Goal: Task Accomplishment & Management: Complete application form

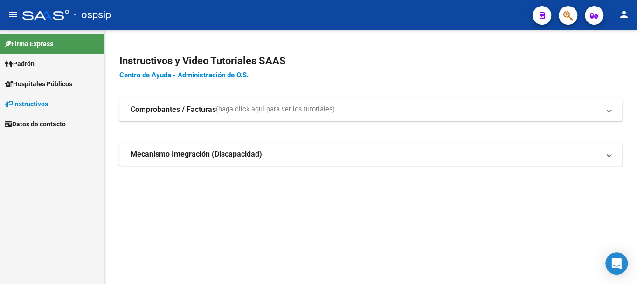
click at [30, 63] on span "Padrón" at bounding box center [20, 64] width 30 height 10
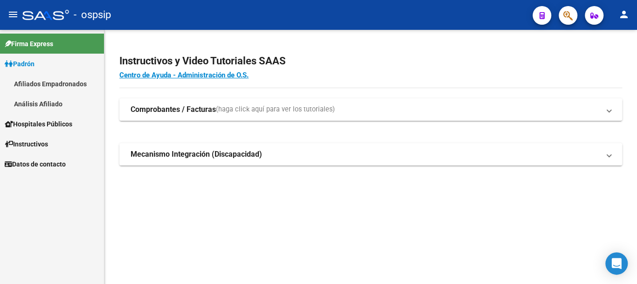
click at [56, 106] on link "Análisis Afiliado" at bounding box center [52, 104] width 104 height 20
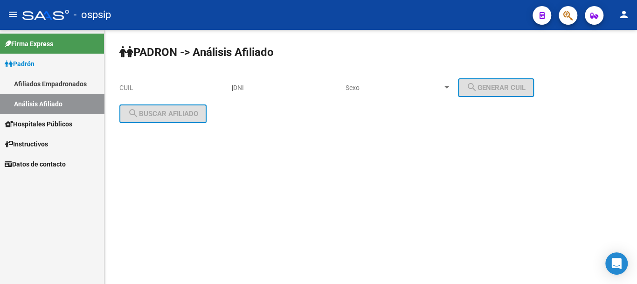
click at [267, 86] on input "DNI" at bounding box center [285, 88] width 105 height 8
type input "39017643"
click at [377, 84] on span "Sexo" at bounding box center [393, 88] width 97 height 8
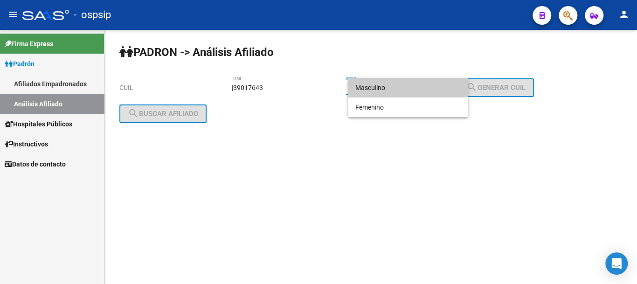
click at [387, 86] on span "Masculino" at bounding box center [407, 88] width 105 height 20
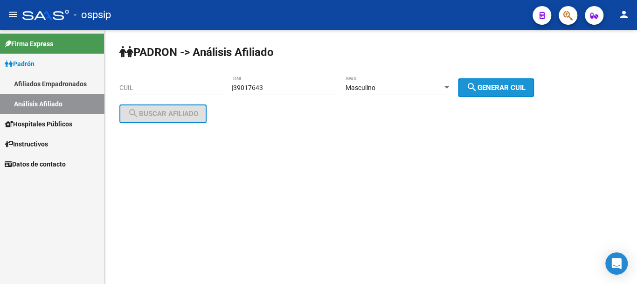
click at [476, 85] on mat-icon "search" at bounding box center [471, 87] width 11 height 11
type input "20-39017643-1"
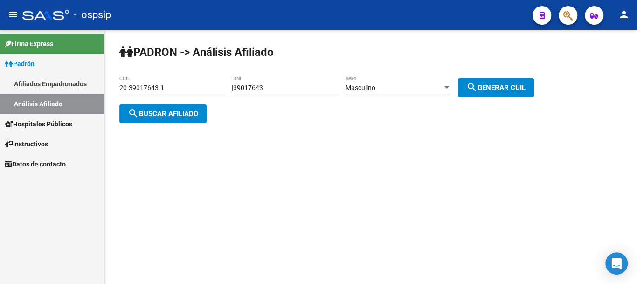
click at [183, 114] on span "search Buscar afiliado" at bounding box center [163, 114] width 70 height 8
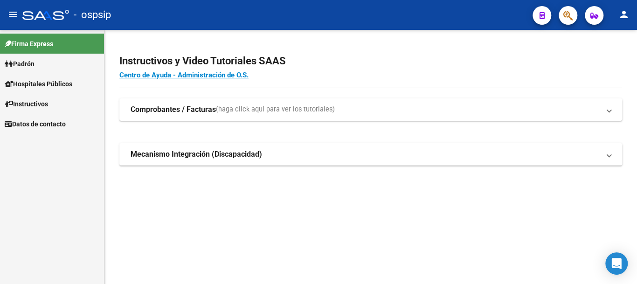
click at [42, 63] on link "Padrón" at bounding box center [52, 64] width 104 height 20
click at [65, 65] on link "Padrón" at bounding box center [52, 64] width 104 height 20
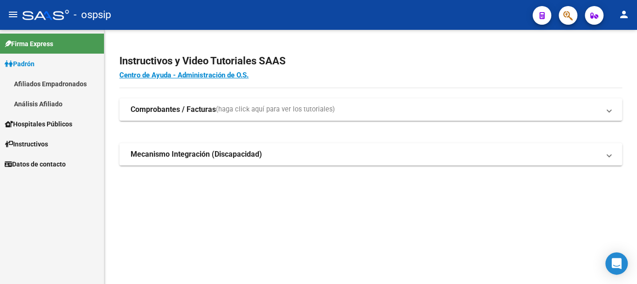
drag, startPoint x: 67, startPoint y: 101, endPoint x: 72, endPoint y: 100, distance: 4.8
click at [67, 101] on link "Análisis Afiliado" at bounding box center [52, 104] width 104 height 20
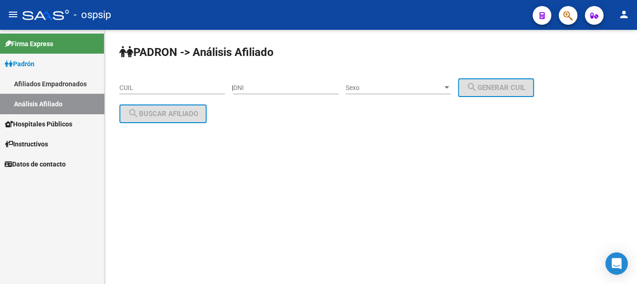
click at [320, 87] on input "DNI" at bounding box center [285, 88] width 105 height 8
click at [268, 89] on input "24359" at bounding box center [285, 88] width 105 height 8
type input "2"
click at [275, 88] on input "DNI" at bounding box center [285, 88] width 105 height 8
type input "35976340"
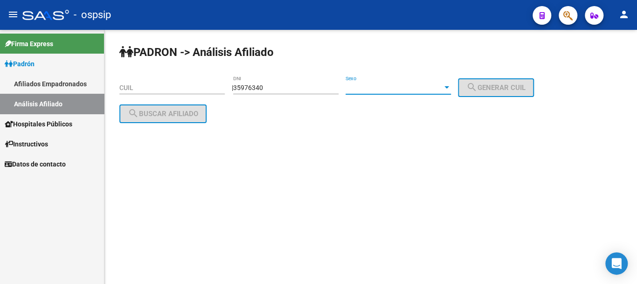
click at [385, 90] on span "Sexo" at bounding box center [393, 88] width 97 height 8
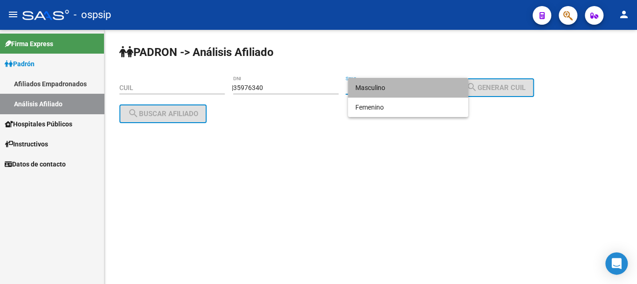
click at [386, 89] on span "Masculino" at bounding box center [407, 88] width 105 height 20
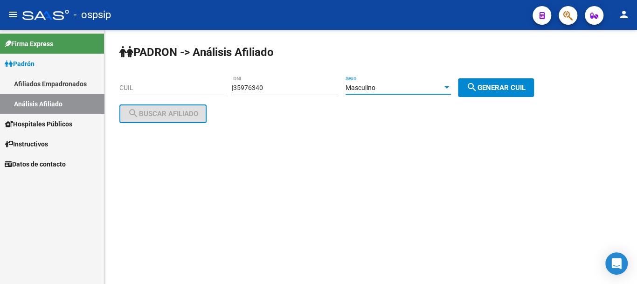
click at [423, 86] on div "Masculino" at bounding box center [393, 88] width 97 height 8
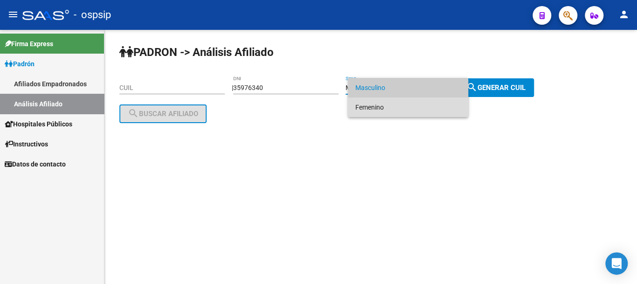
click at [443, 107] on span "Femenino" at bounding box center [407, 107] width 105 height 20
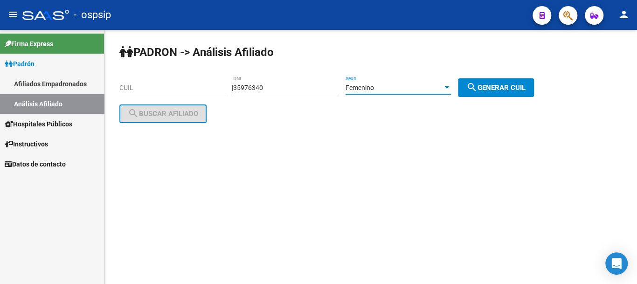
click at [512, 89] on span "search Generar CUIL" at bounding box center [495, 87] width 59 height 8
type input "27-35976340-4"
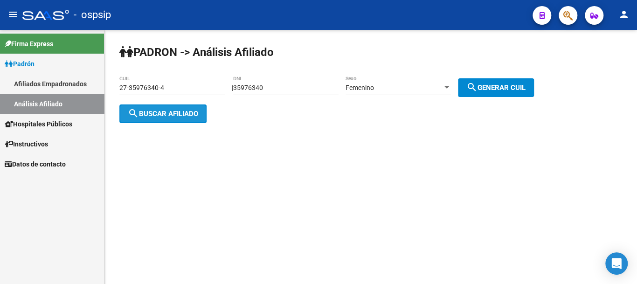
click at [185, 111] on span "search Buscar afiliado" at bounding box center [163, 114] width 70 height 8
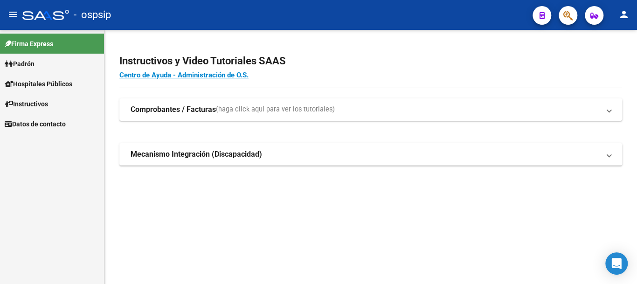
click at [52, 59] on link "Padrón" at bounding box center [52, 64] width 104 height 20
click at [55, 61] on link "Padrón" at bounding box center [52, 64] width 104 height 20
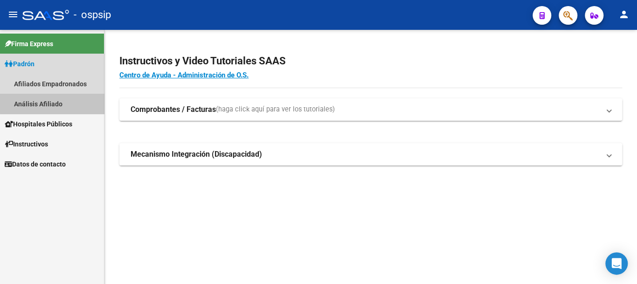
click at [75, 102] on link "Análisis Afiliado" at bounding box center [52, 104] width 104 height 20
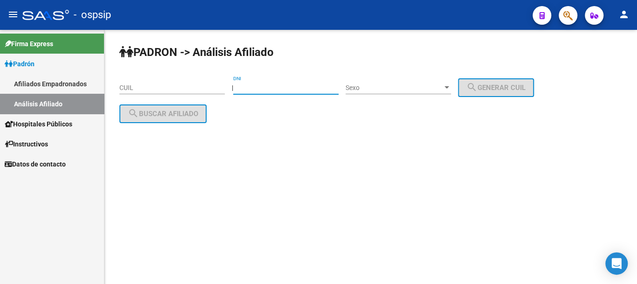
click at [333, 84] on input "DNI" at bounding box center [285, 88] width 105 height 8
type input "35976340"
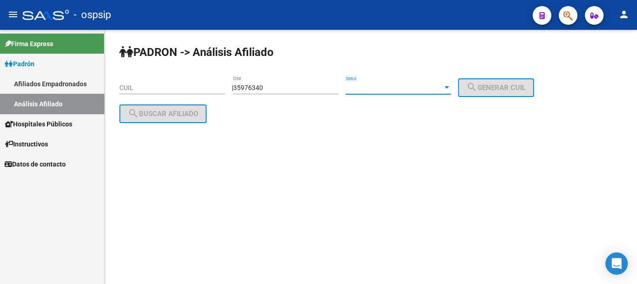
click at [372, 89] on span "Sexo" at bounding box center [393, 88] width 97 height 8
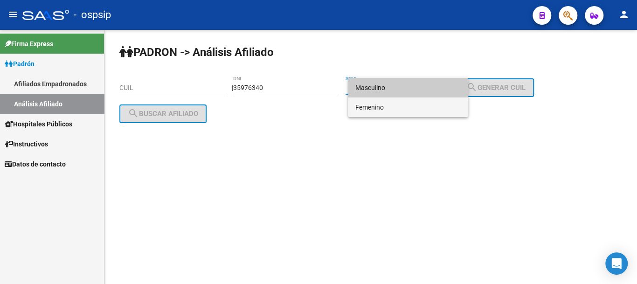
click at [366, 107] on span "Femenino" at bounding box center [407, 107] width 105 height 20
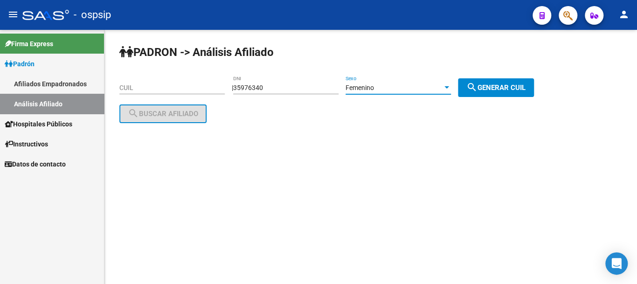
click at [521, 87] on span "search Generar CUIL" at bounding box center [495, 87] width 59 height 8
type input "27-35976340-4"
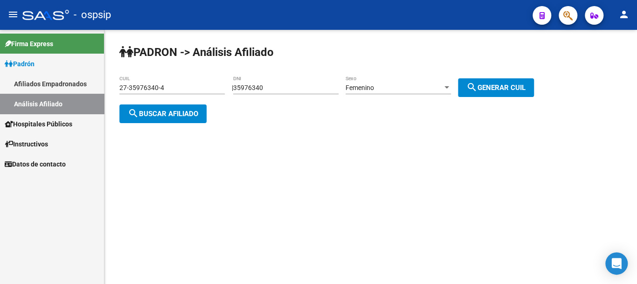
click at [190, 110] on span "search Buscar afiliado" at bounding box center [163, 114] width 70 height 8
